Goal: Information Seeking & Learning: Find specific fact

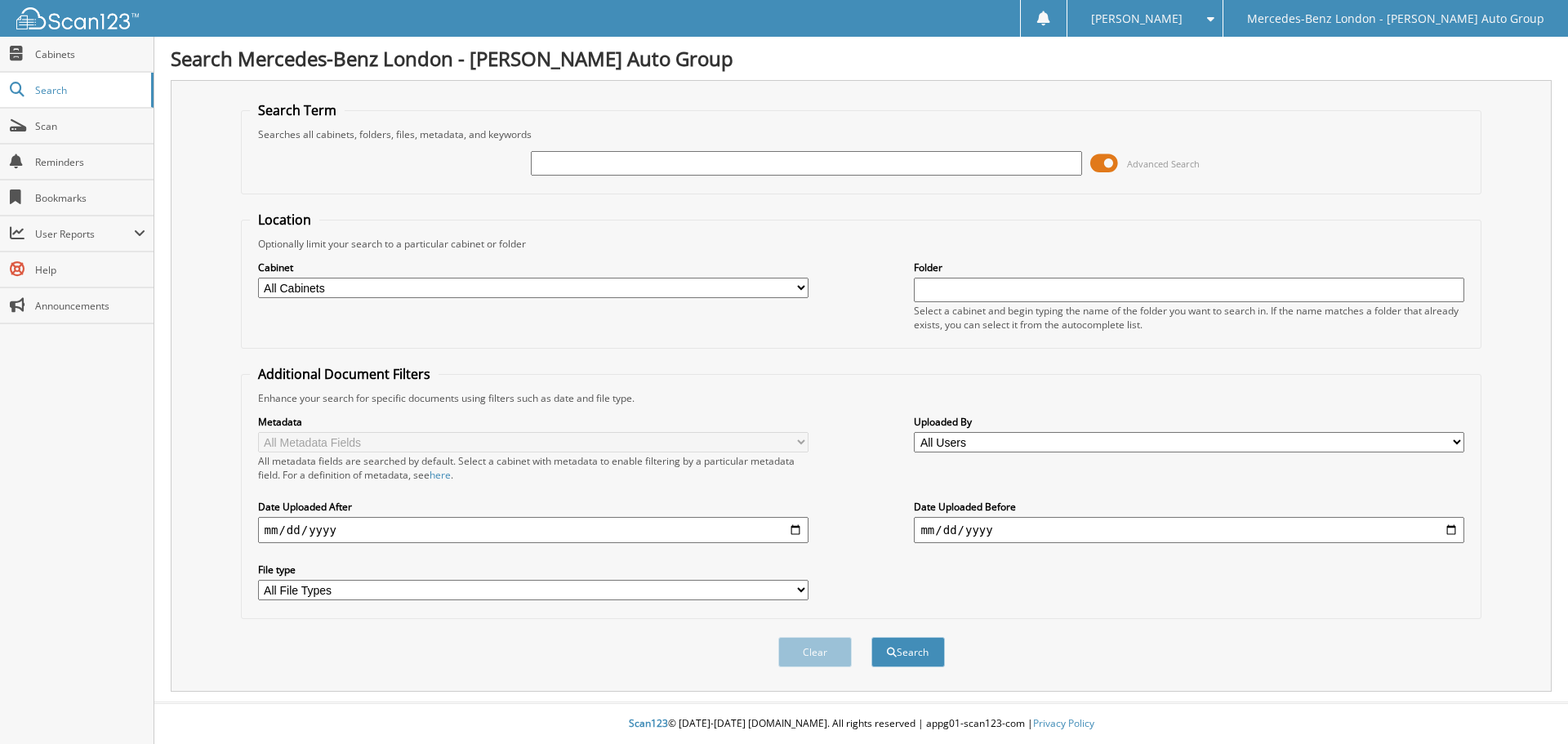
click at [731, 165] on input "text" at bounding box center [806, 163] width 551 height 24
type input "333578"
click at [872, 637] on button "Search" at bounding box center [909, 652] width 74 height 30
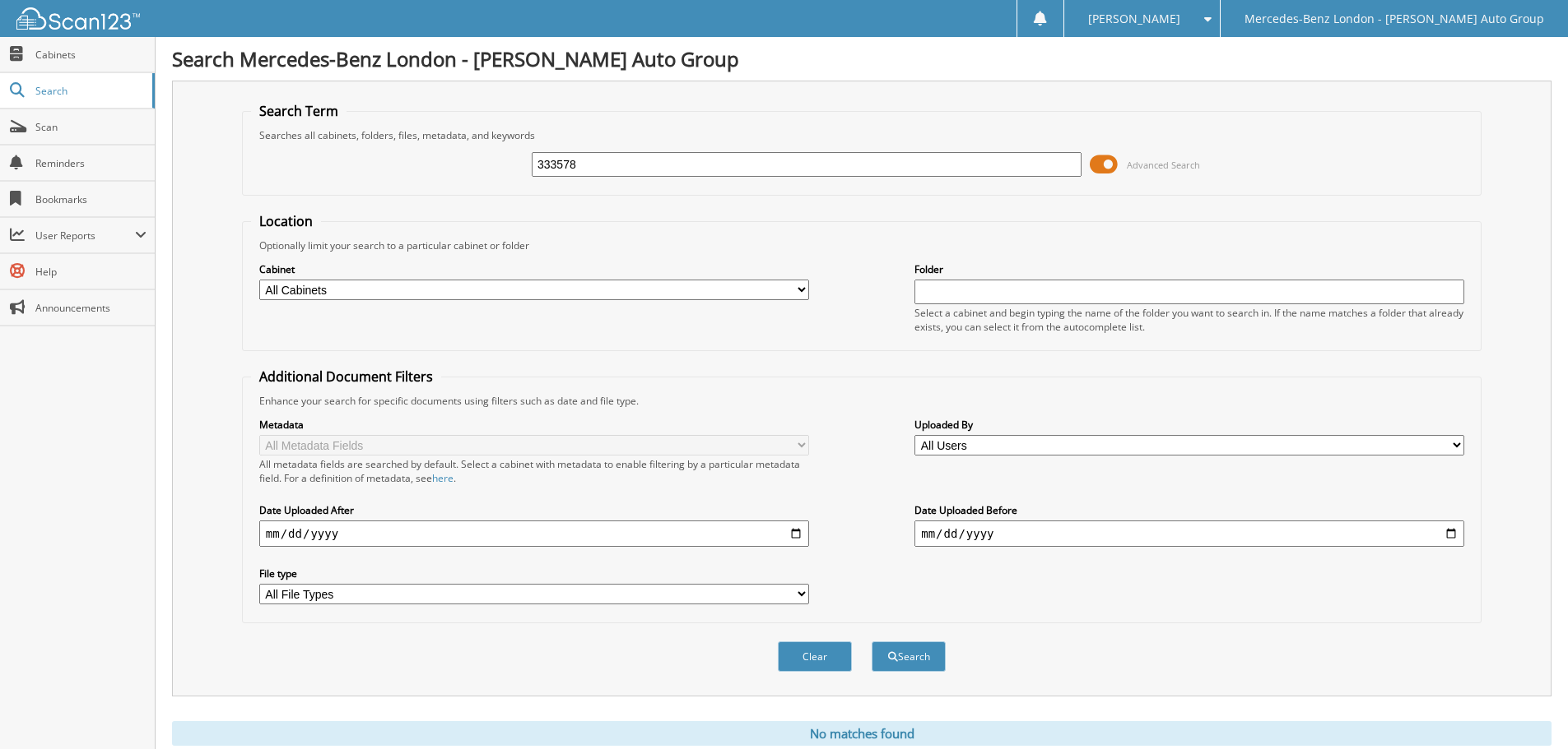
scroll to position [55, 0]
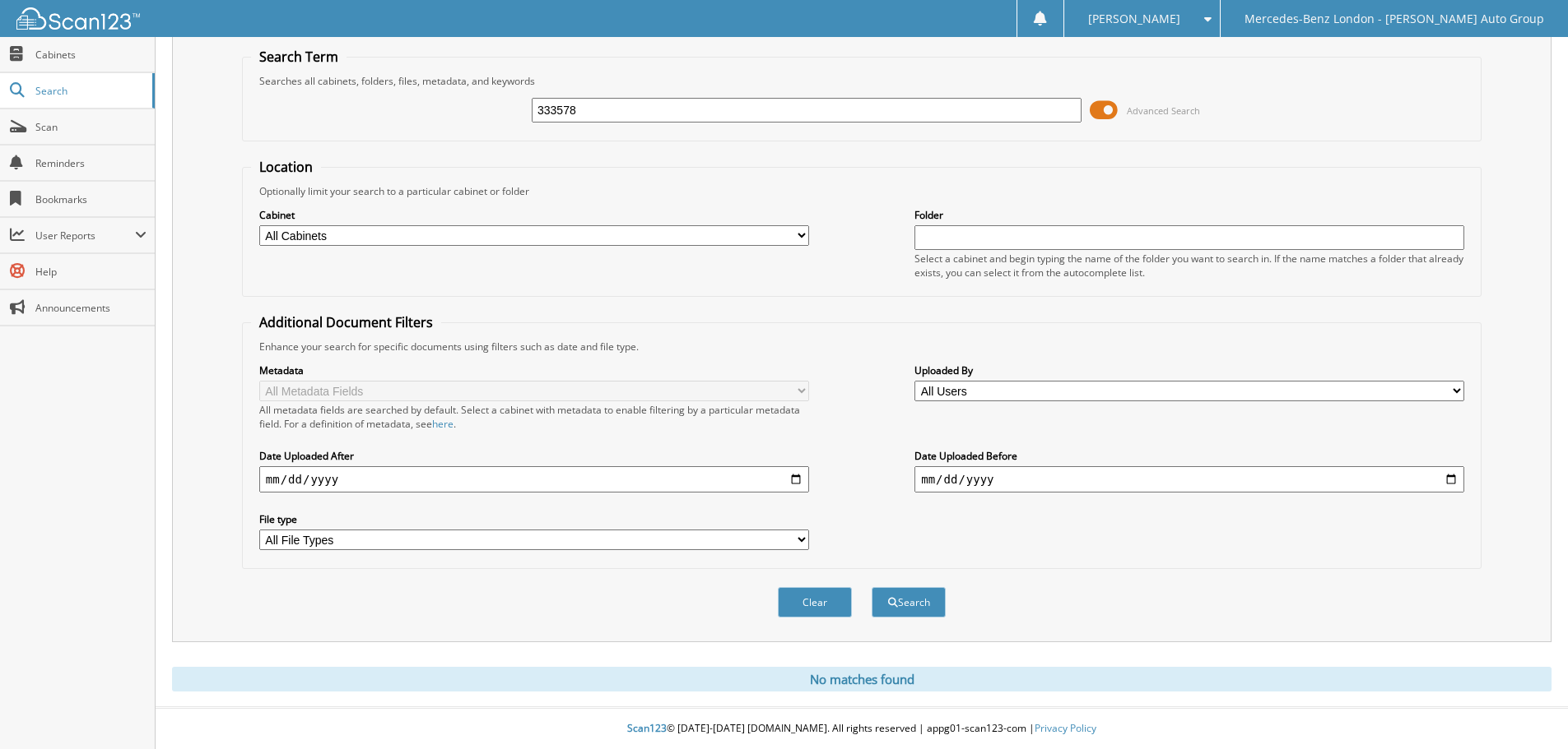
click at [605, 113] on input "333578" at bounding box center [806, 109] width 550 height 24
click at [1130, 551] on div "Metadata All Metadata Fields All metadata fields are searched by default. Selec…" at bounding box center [861, 456] width 1221 height 206
